Goal: Task Accomplishment & Management: Manage account settings

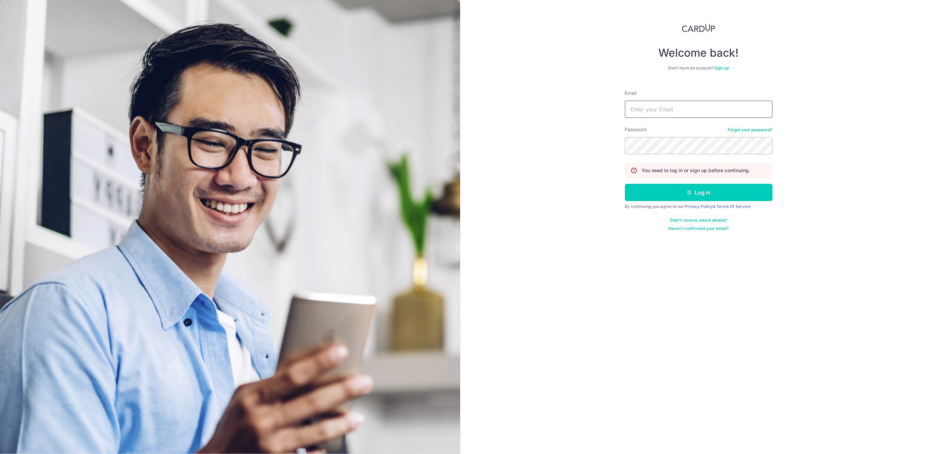
click at [738, 108] on input "Email" at bounding box center [699, 109] width 148 height 17
type input "[EMAIL_ADDRESS][DOMAIN_NAME]"
click at [723, 195] on button "Log in" at bounding box center [699, 192] width 148 height 17
